Goal: Task Accomplishment & Management: Complete application form

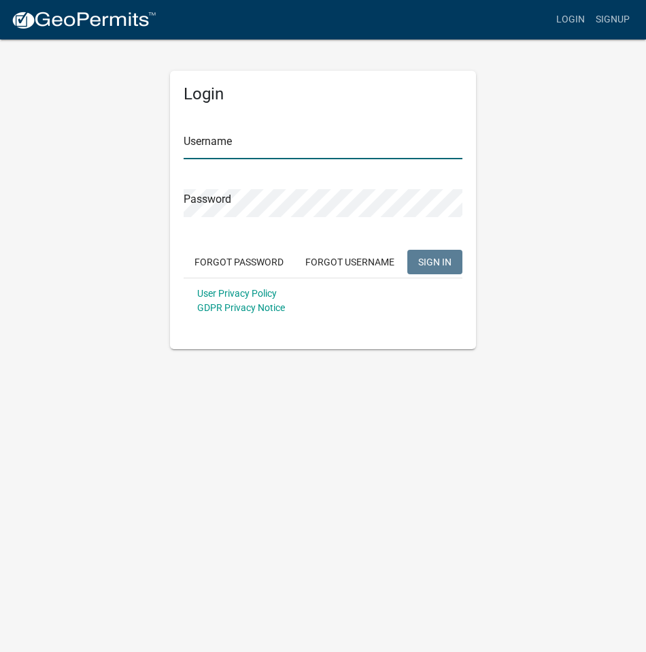
click at [208, 148] on input "Username" at bounding box center [323, 145] width 279 height 28
type input "GeoComm"
click at [432, 259] on span "SIGN IN" at bounding box center [434, 261] width 33 height 11
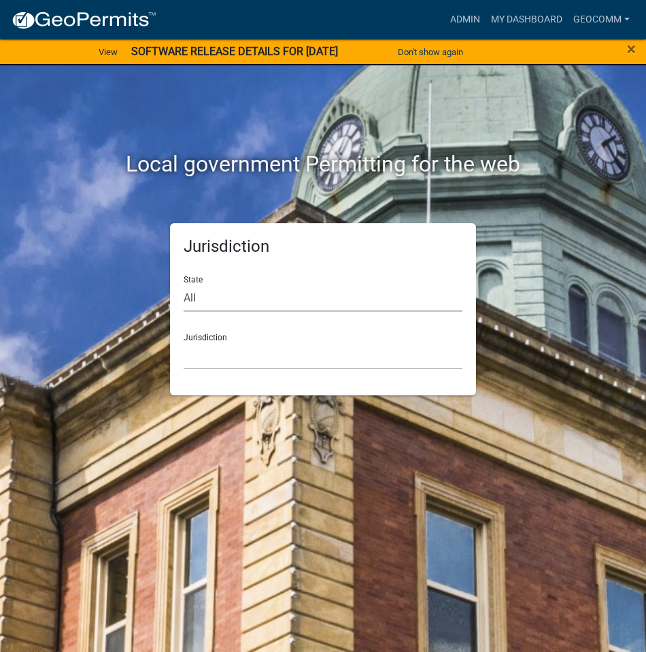
click at [210, 297] on select "All [US_STATE] [US_STATE] [US_STATE] [US_STATE] [US_STATE] [US_STATE] [US_STATE…" at bounding box center [323, 298] width 279 height 28
select select "[US_STATE]"
click at [184, 284] on select "All [US_STATE] [US_STATE] [US_STATE] [US_STATE] [US_STATE] [US_STATE] [US_STATE…" at bounding box center [323, 298] width 279 height 28
click at [240, 348] on select "[GEOGRAPHIC_DATA], [US_STATE] [GEOGRAPHIC_DATA], [US_STATE] [GEOGRAPHIC_DATA], …" at bounding box center [323, 356] width 279 height 28
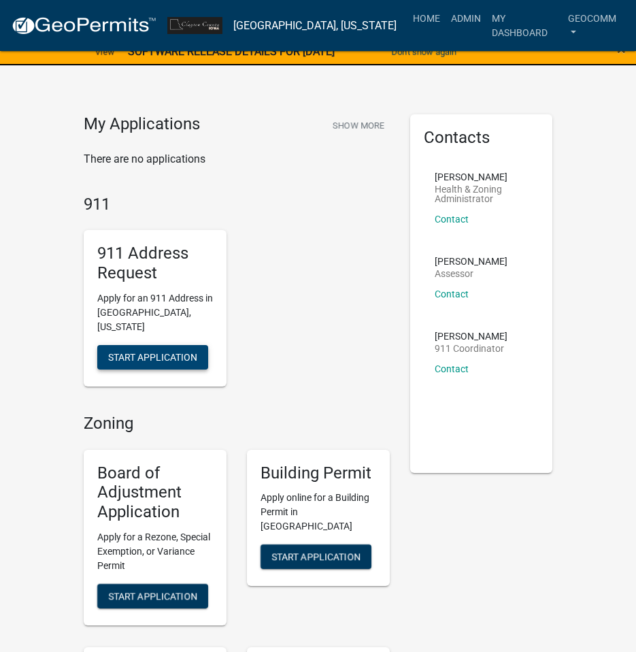
click at [144, 351] on span "Start Application" at bounding box center [152, 356] width 89 height 11
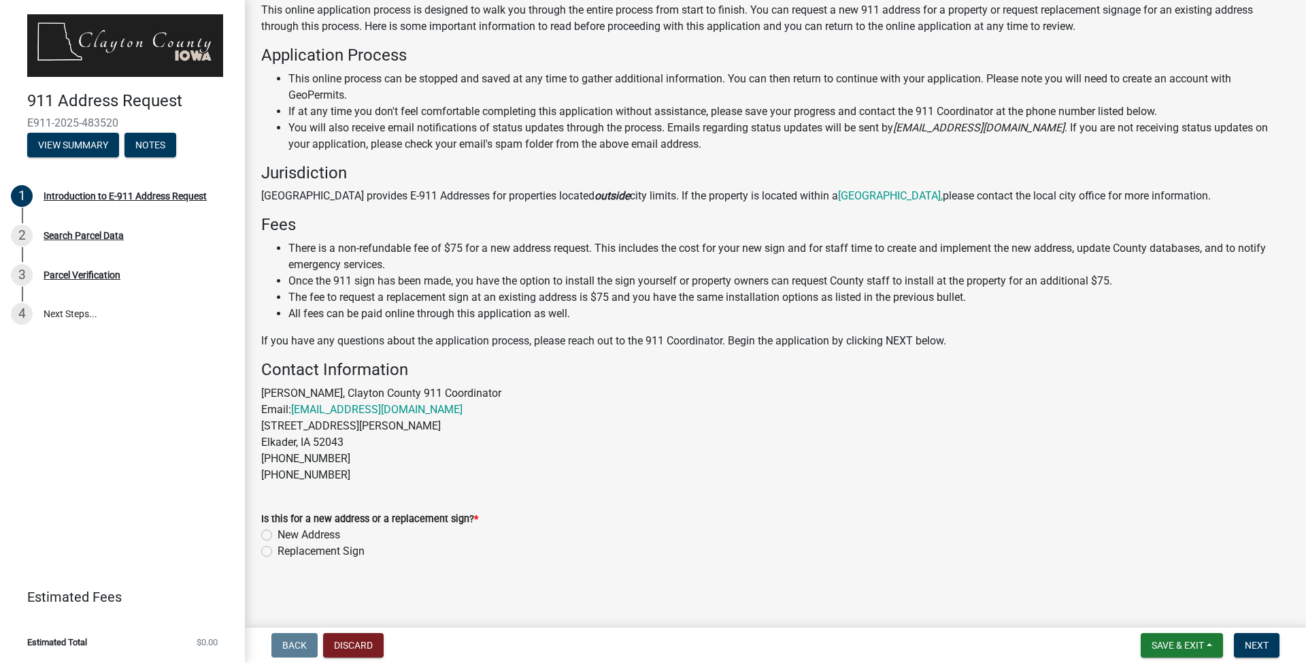
scroll to position [102, 0]
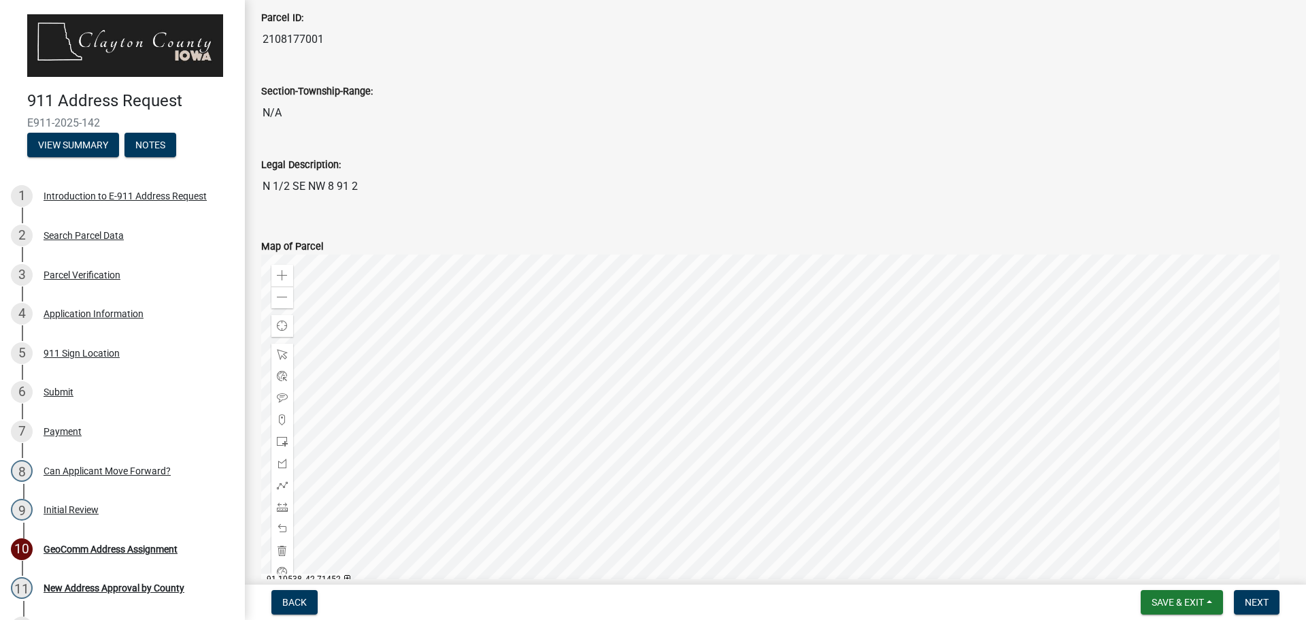
scroll to position [204, 0]
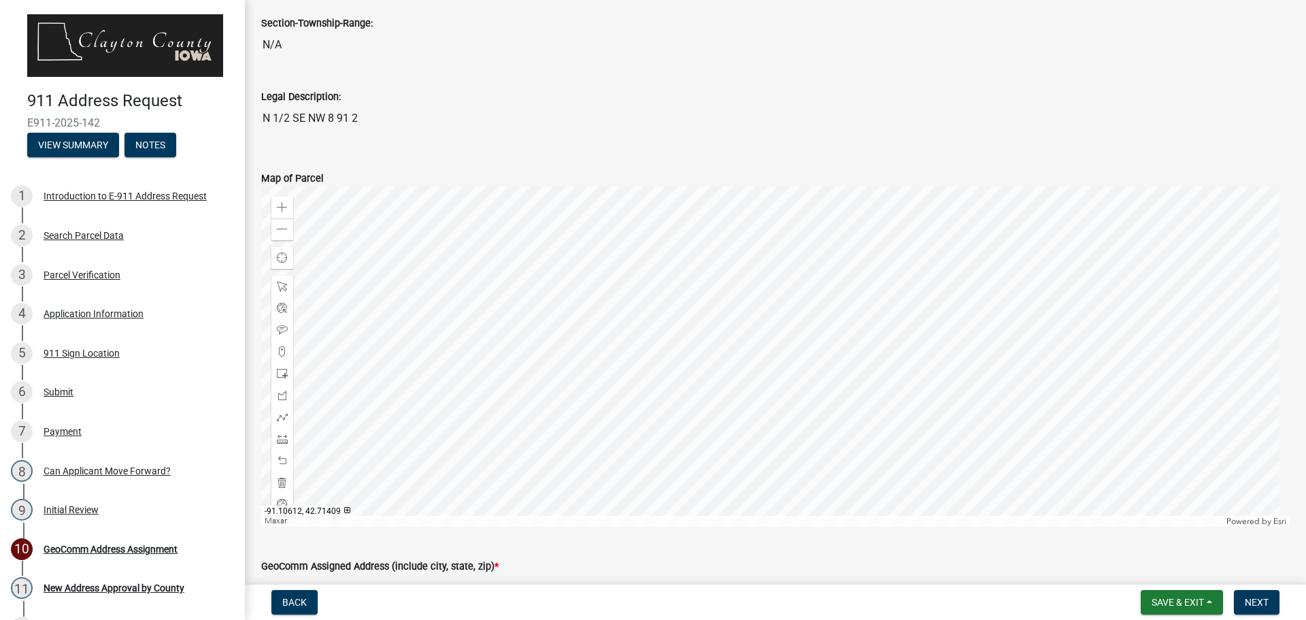
click at [759, 393] on div at bounding box center [775, 356] width 1029 height 340
click at [703, 342] on div at bounding box center [775, 356] width 1029 height 340
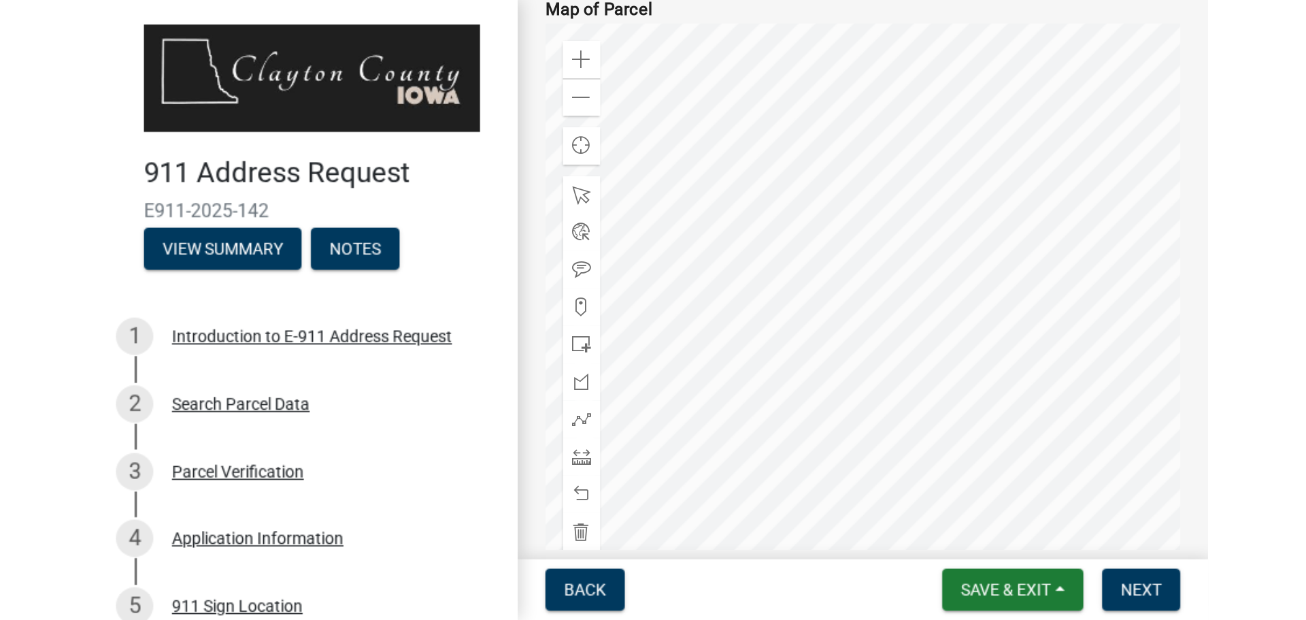
scroll to position [377, 0]
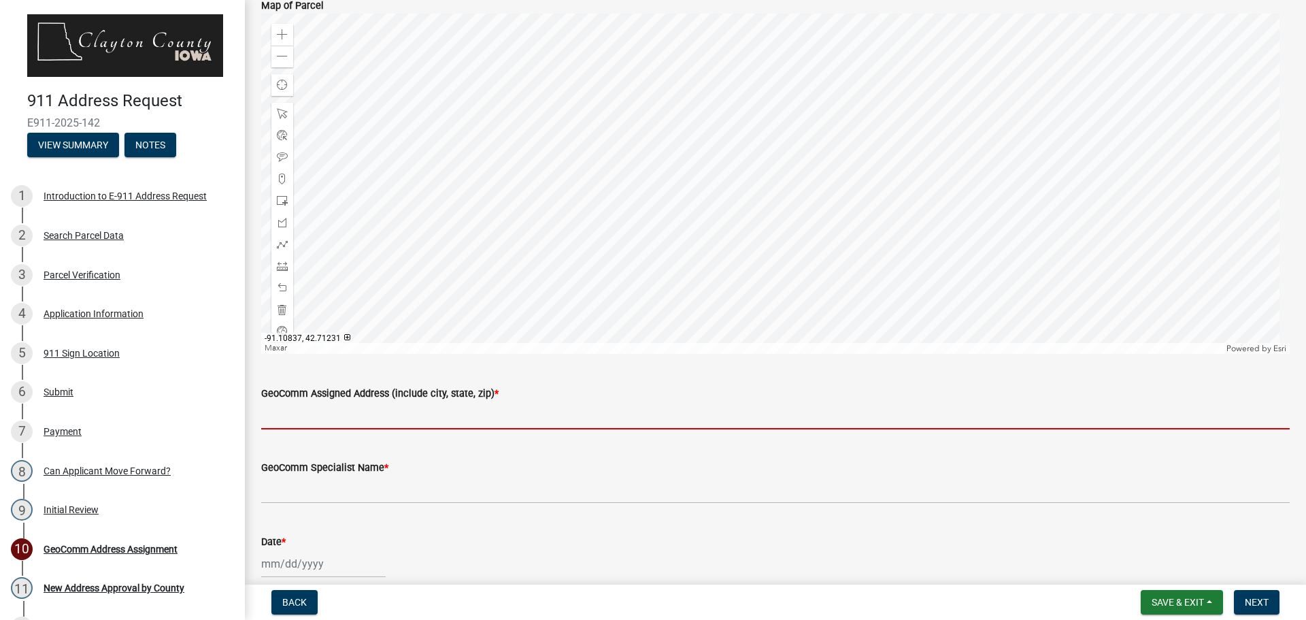
click at [355, 421] on input "GeoComm Assigned Address (include city, state, zip) *" at bounding box center [775, 415] width 1029 height 28
click at [507, 421] on input "GeoComm Assigned Address (include city, state, zip) *" at bounding box center [775, 415] width 1029 height 28
type input "n"
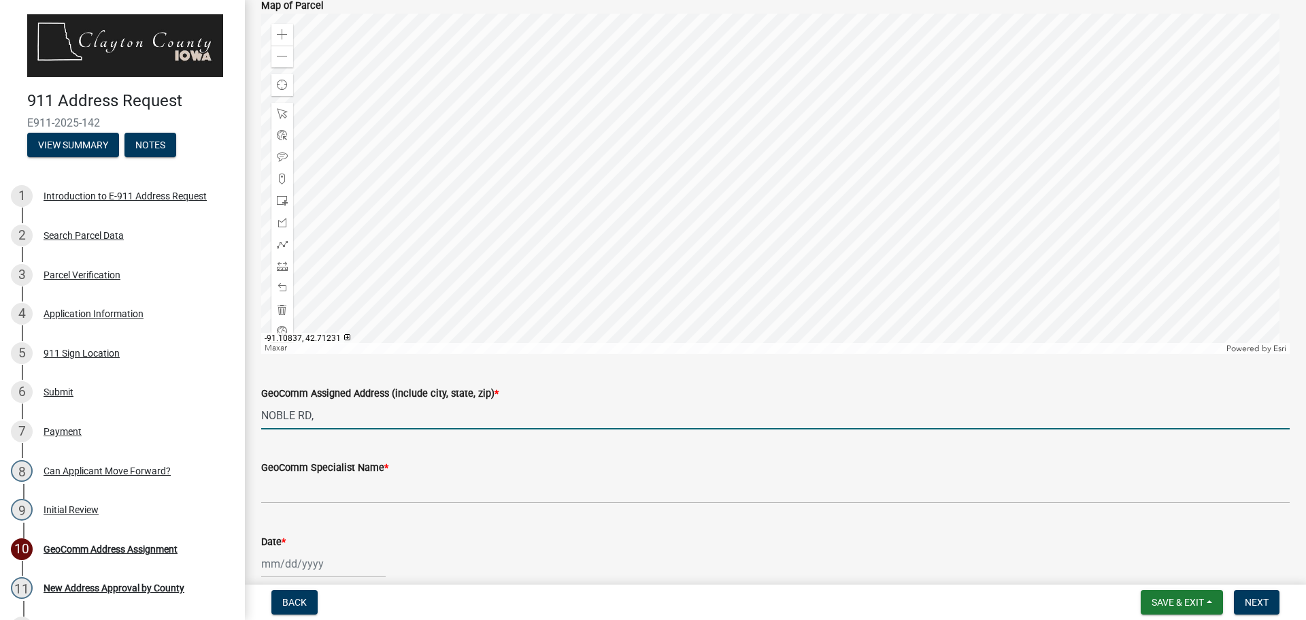
click at [339, 414] on input "NOBLE RD," at bounding box center [775, 415] width 1029 height 28
click at [286, 408] on input "NOBLE RD, MILLVILLE, IA" at bounding box center [775, 415] width 1029 height 28
drag, startPoint x: 352, startPoint y: 418, endPoint x: 444, endPoint y: 418, distance: 91.2
click at [444, 418] on input "35203 NOBLE RD, MILLVILLE, IA" at bounding box center [775, 415] width 1029 height 28
type input "35203 NOBLE RD, COLESBURG, IA 52035"
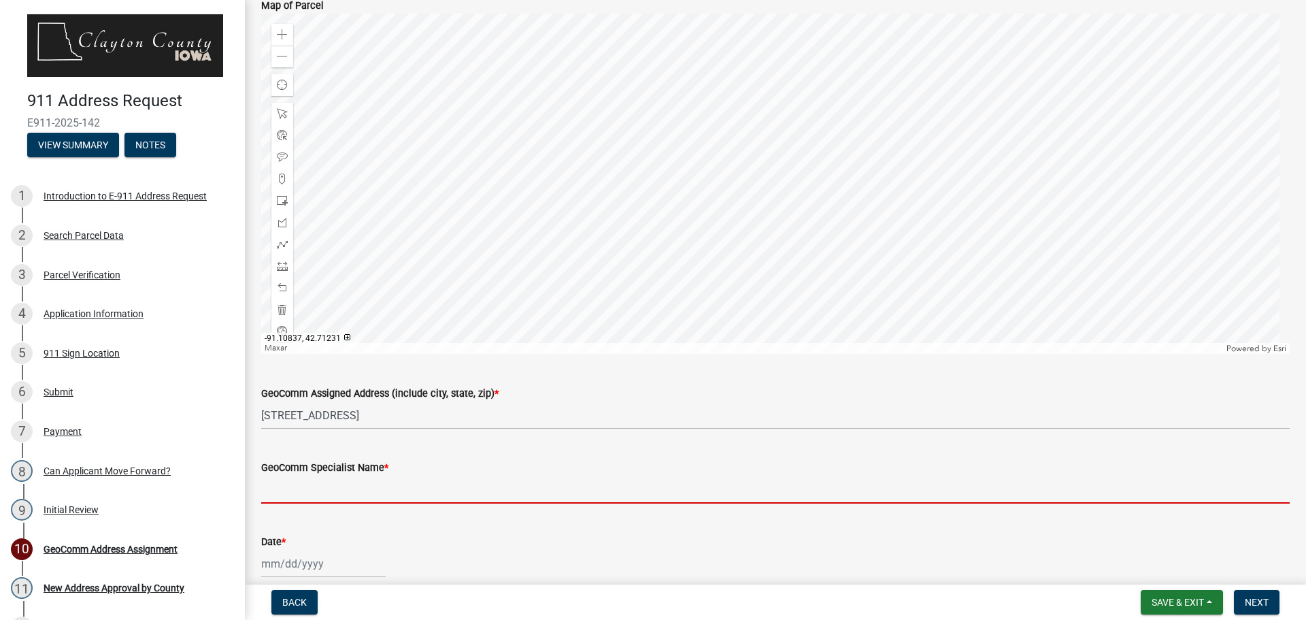
click at [423, 494] on input "GeoComm Specialist Name *" at bounding box center [775, 490] width 1029 height 28
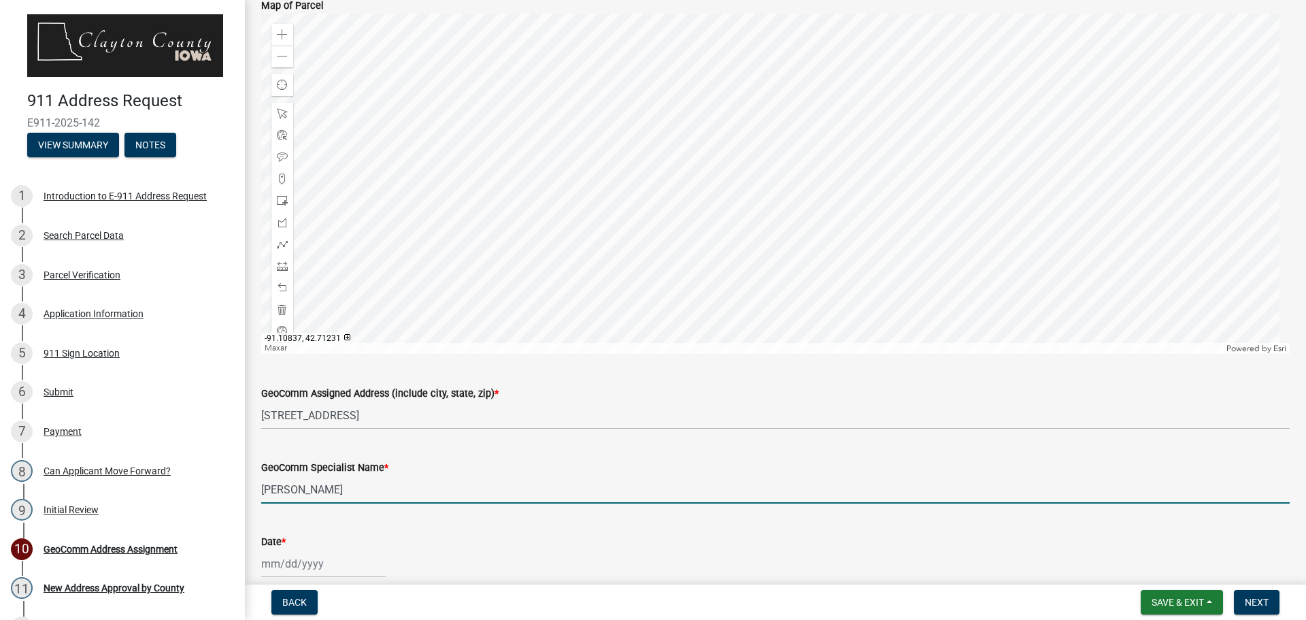
type input "Carmen Bollman"
select select "9"
select select "2025"
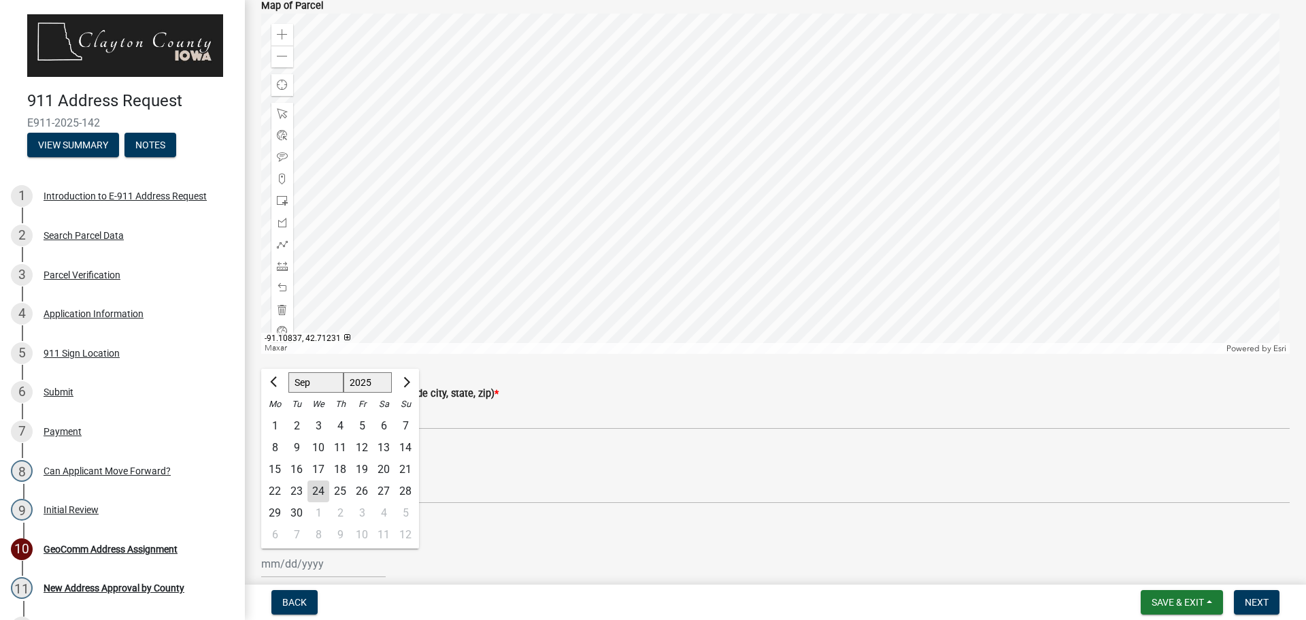
click at [314, 491] on div "24" at bounding box center [319, 491] width 22 height 22
type input "09/24/2025"
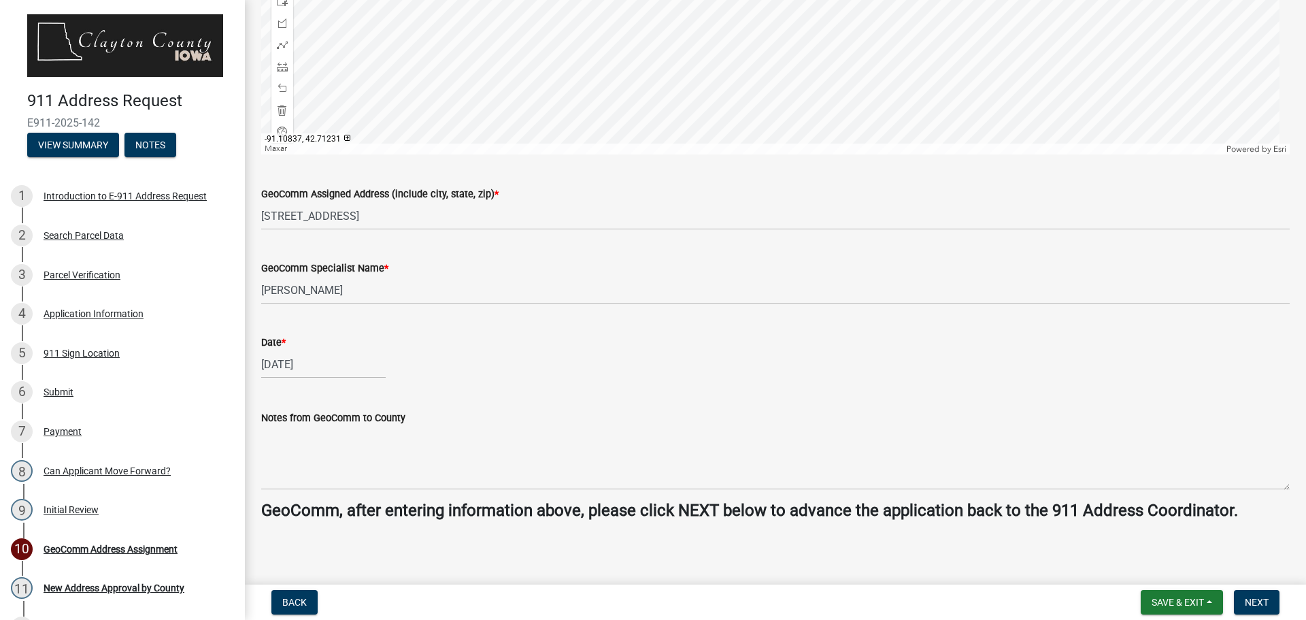
scroll to position [581, 0]
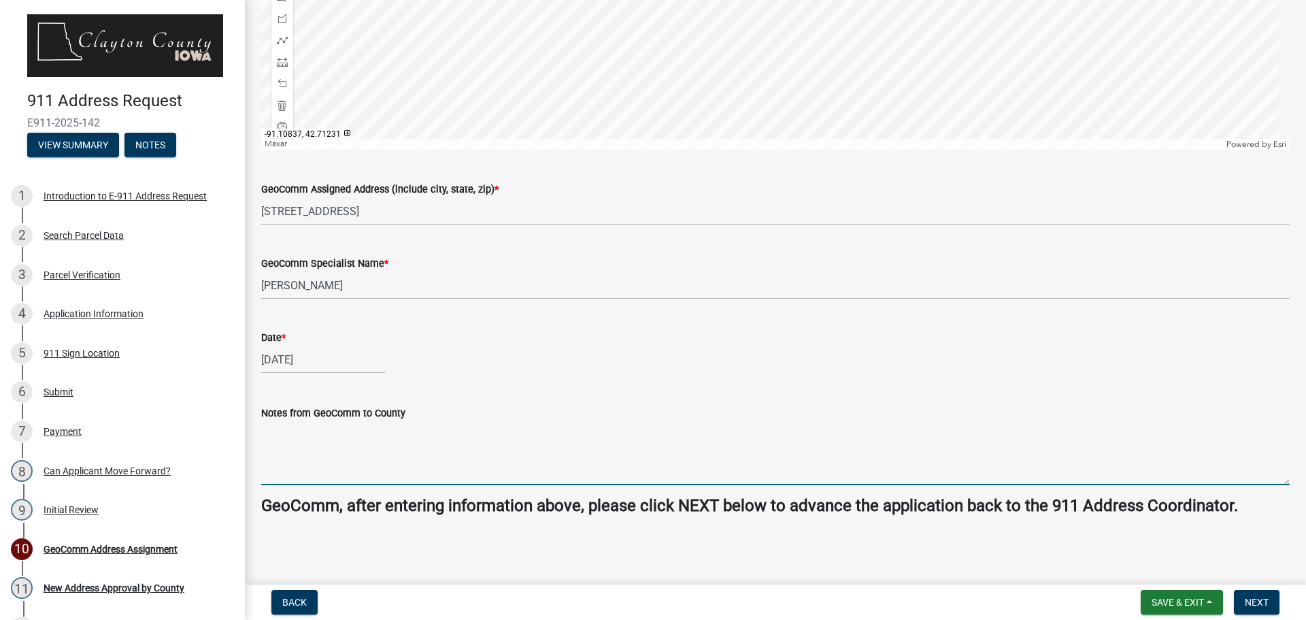
click at [375, 472] on textarea "Notes from GeoComm to County" at bounding box center [775, 453] width 1029 height 64
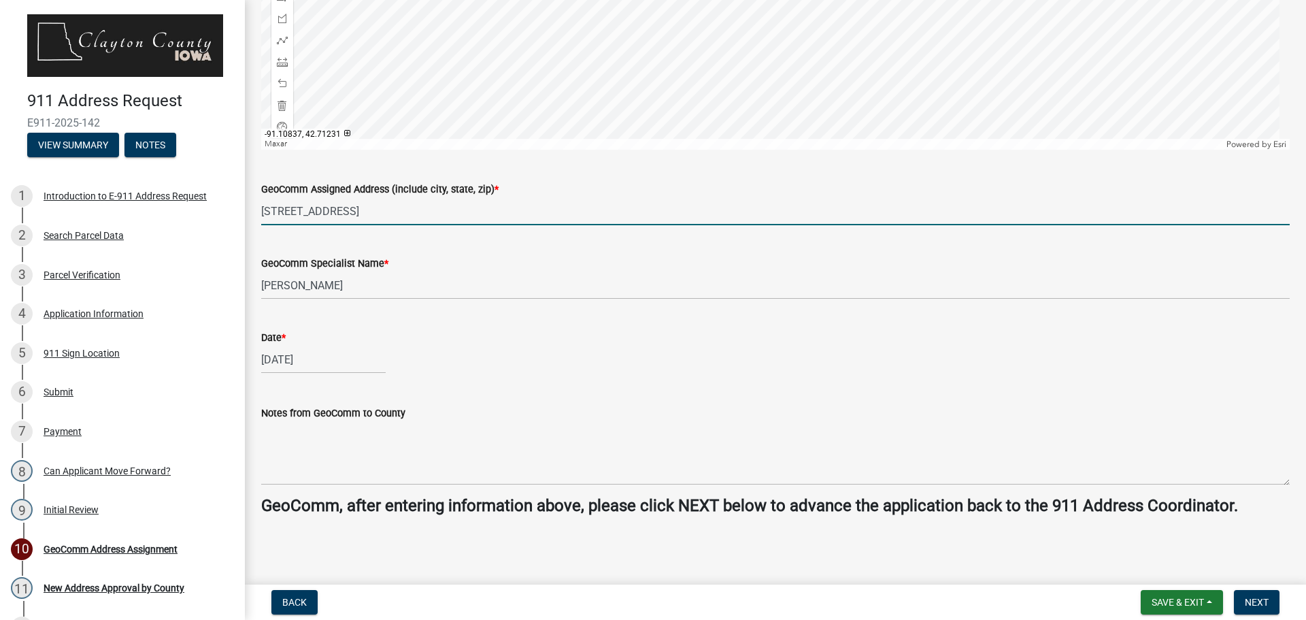
drag, startPoint x: 351, startPoint y: 210, endPoint x: 410, endPoint y: 218, distance: 59.8
click at [410, 218] on input "35203 NOBLE RD, COLESBURG, IA 52035" at bounding box center [775, 211] width 1029 height 28
type input "35203 NOBLE RD, GUTTENBERG, IA 52035"
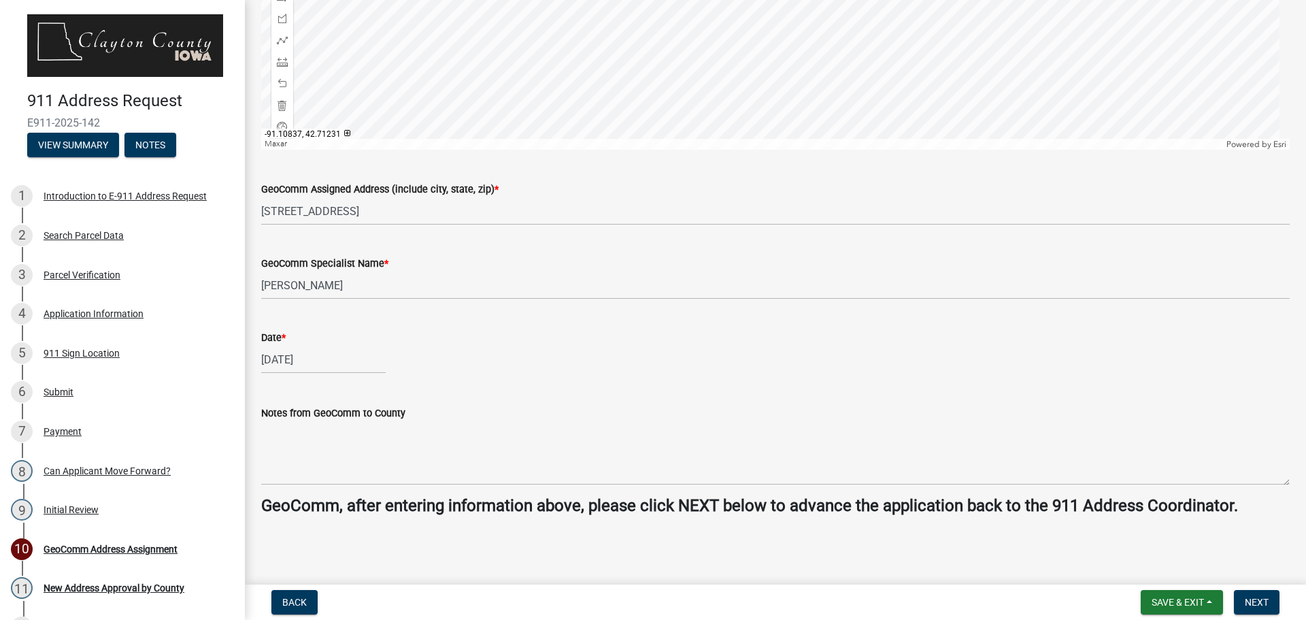
click at [312, 488] on wm-data-entity-input "Notes from GeoComm to County" at bounding box center [775, 441] width 1029 height 110
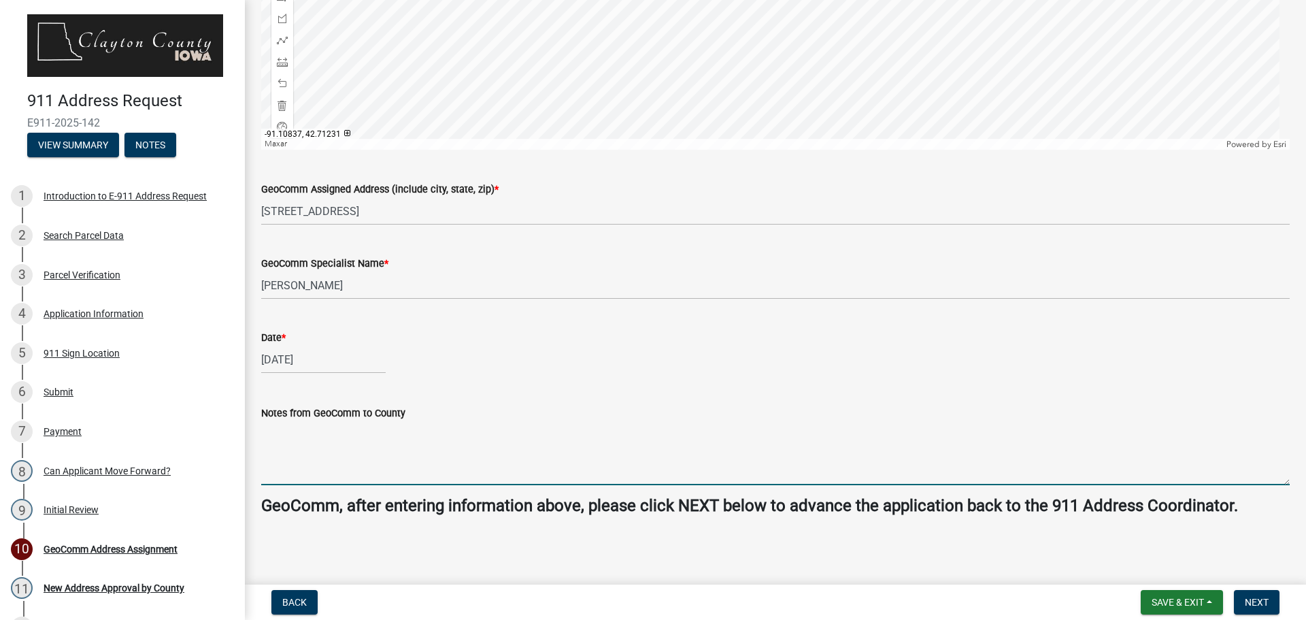
click at [352, 454] on textarea "Notes from GeoComm to County" at bounding box center [775, 453] width 1029 height 64
type textarea "City assigned per RoadCenterline data"
click at [1261, 604] on span "Next" at bounding box center [1257, 602] width 24 height 11
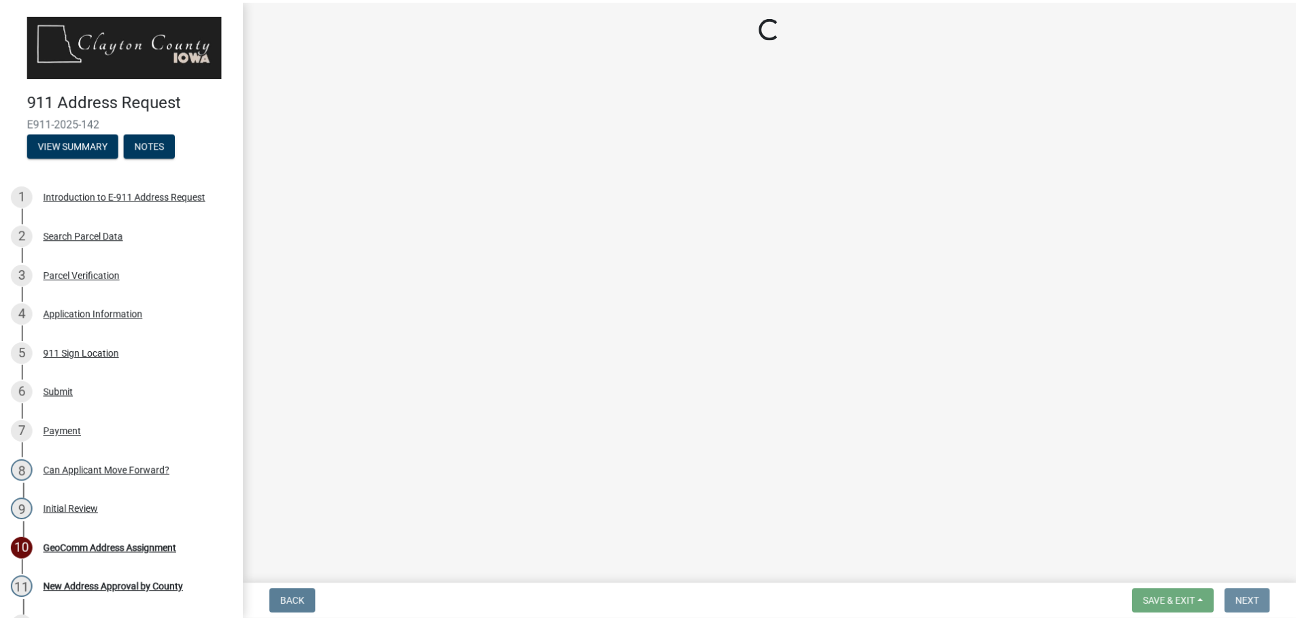
scroll to position [0, 0]
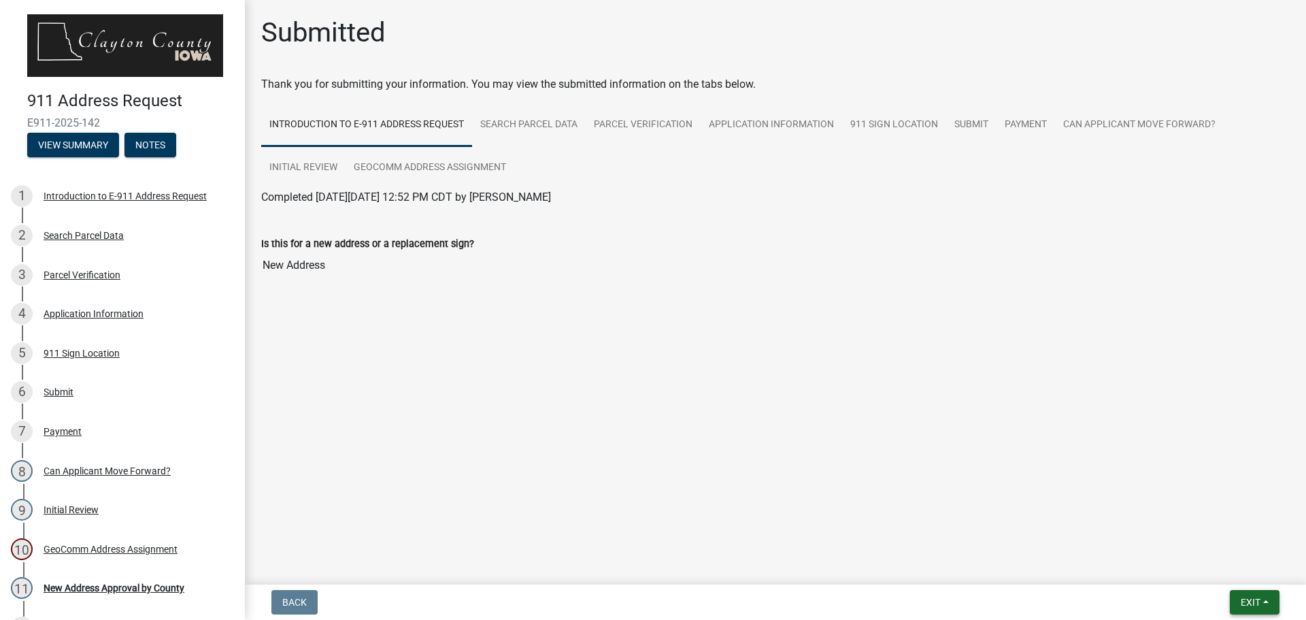
click at [1241, 600] on span "Exit" at bounding box center [1251, 602] width 20 height 11
click at [1233, 565] on button "Save & Exit" at bounding box center [1225, 566] width 109 height 33
